Goal: Navigation & Orientation: Find specific page/section

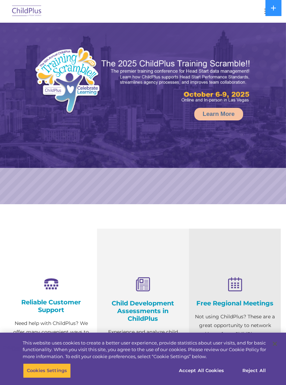
select select "MEDIUM"
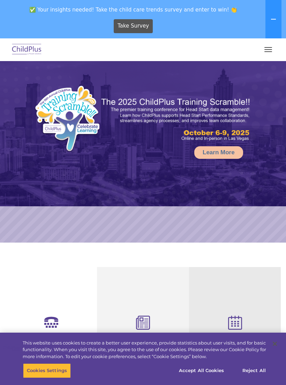
click at [269, 11] on button at bounding box center [274, 19] width 16 height 38
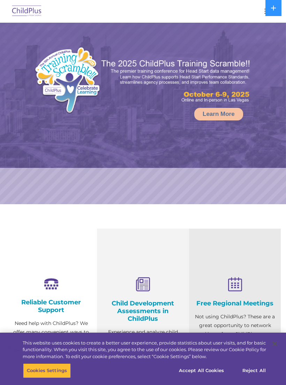
select select "MEDIUM"
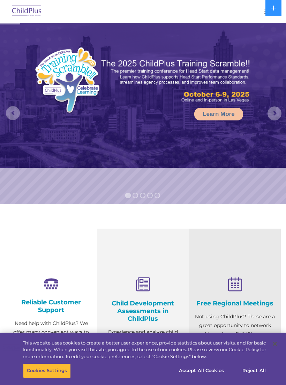
click at [259, 12] on div at bounding box center [143, 11] width 258 height 17
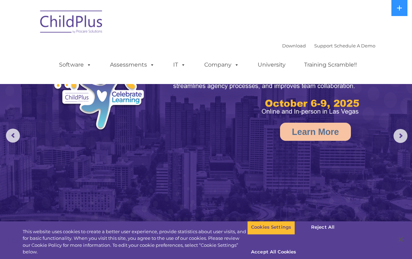
click at [86, 66] on span at bounding box center [88, 64] width 8 height 7
